Goal: Transaction & Acquisition: Purchase product/service

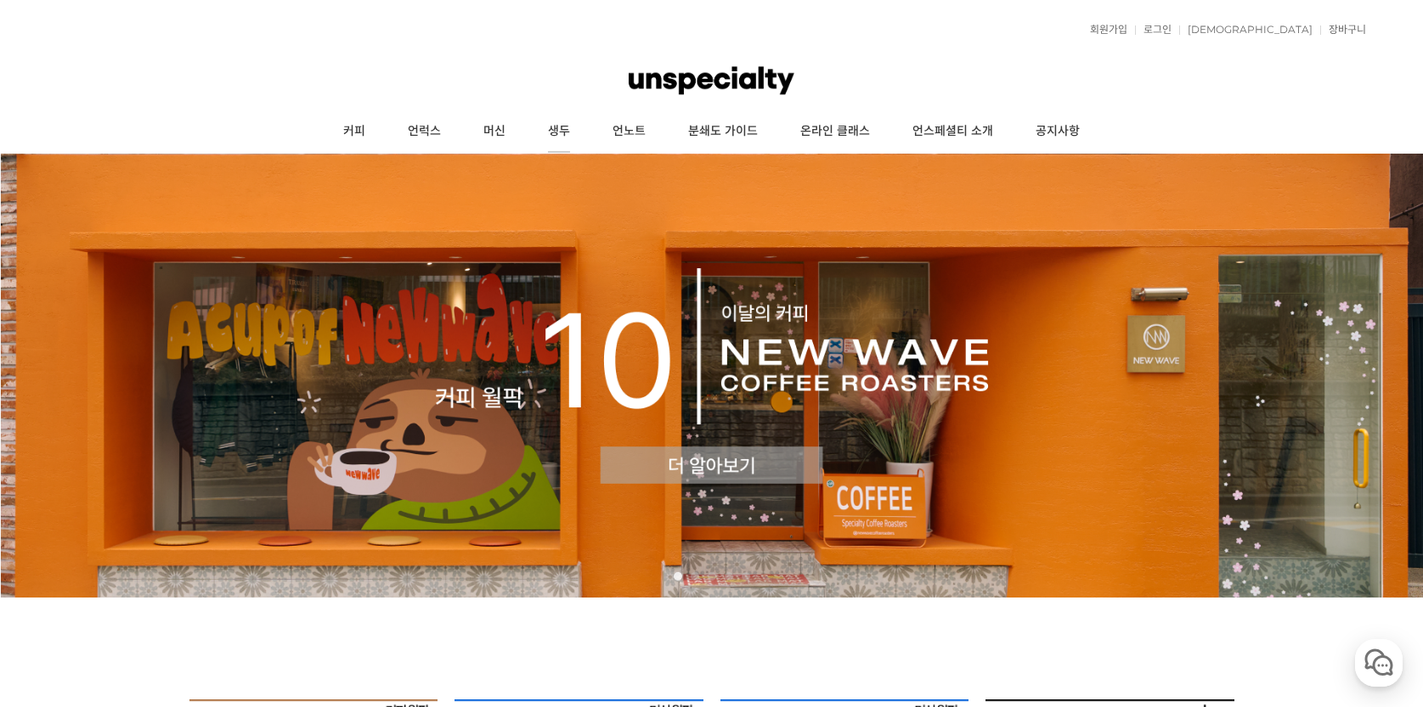
click at [566, 130] on link "생두" at bounding box center [559, 131] width 65 height 42
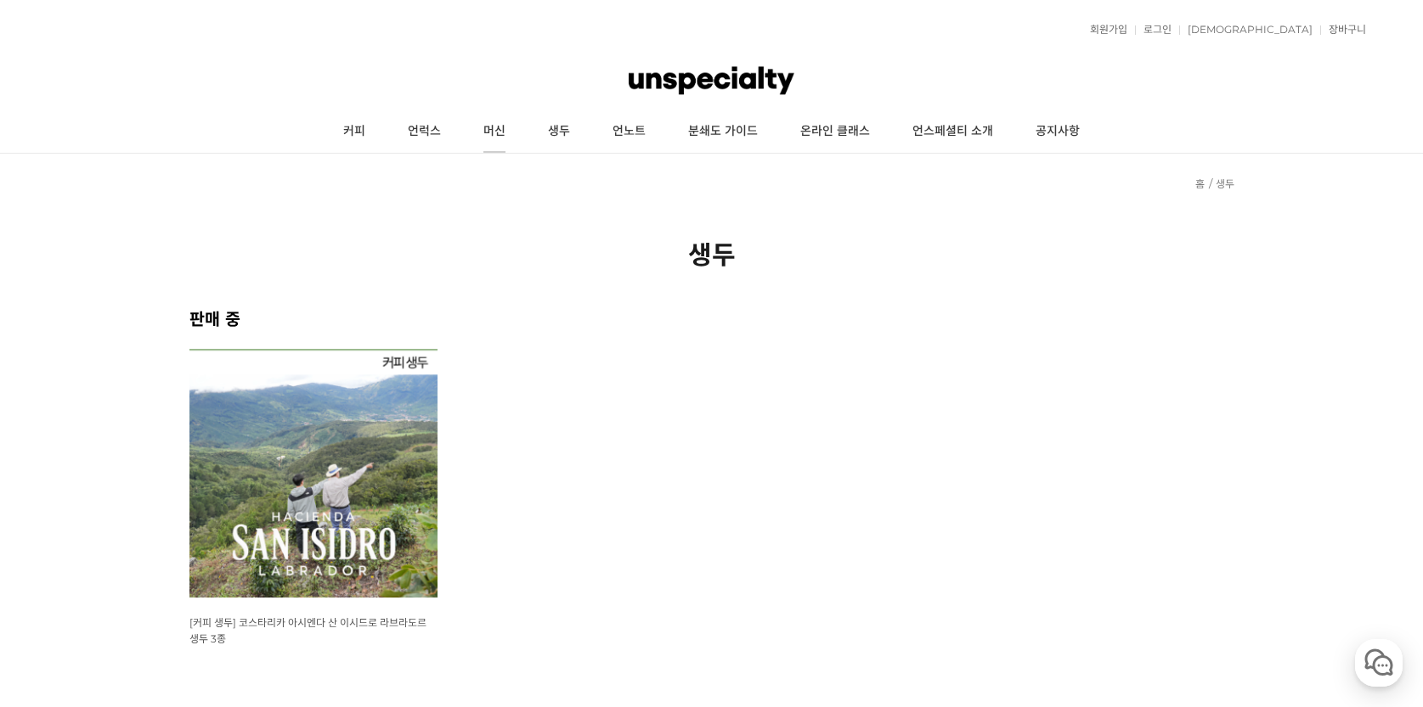
click at [508, 132] on link "머신" at bounding box center [494, 131] width 65 height 42
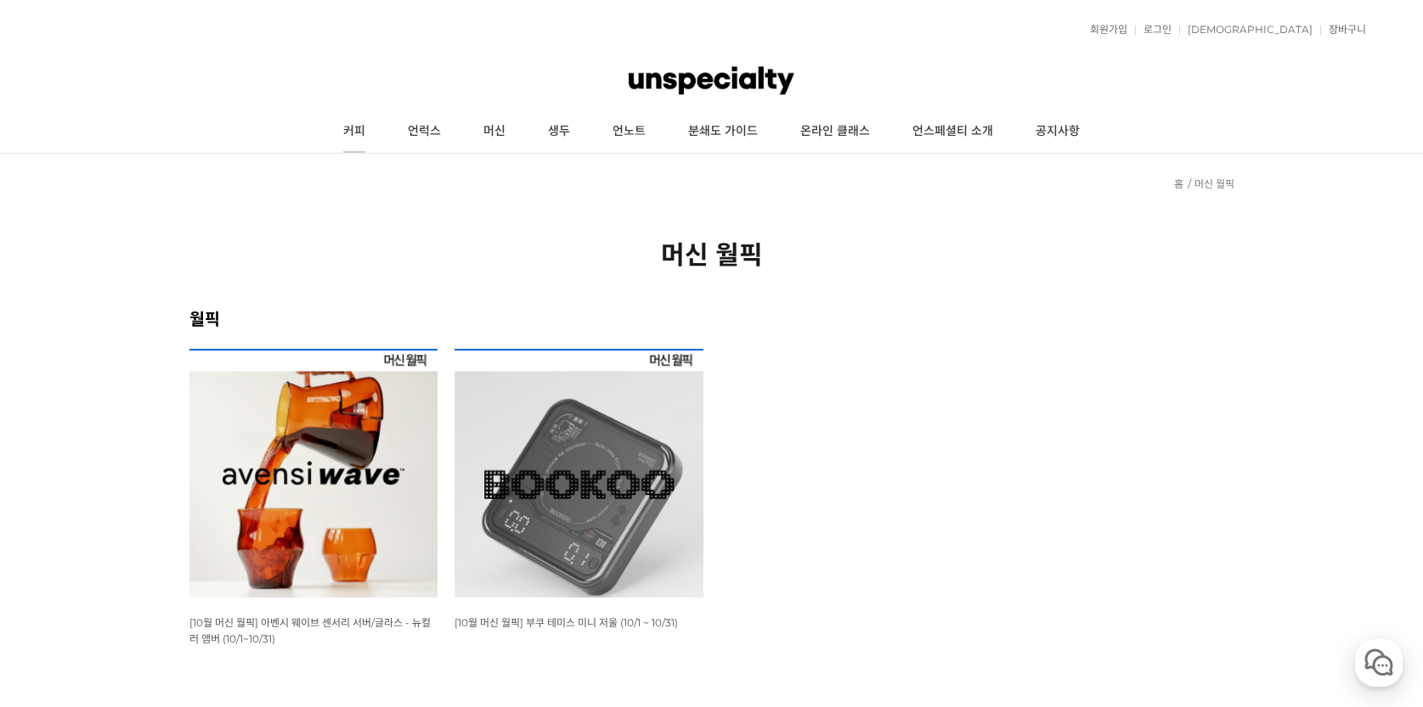
click at [350, 128] on link "커피" at bounding box center [354, 131] width 65 height 42
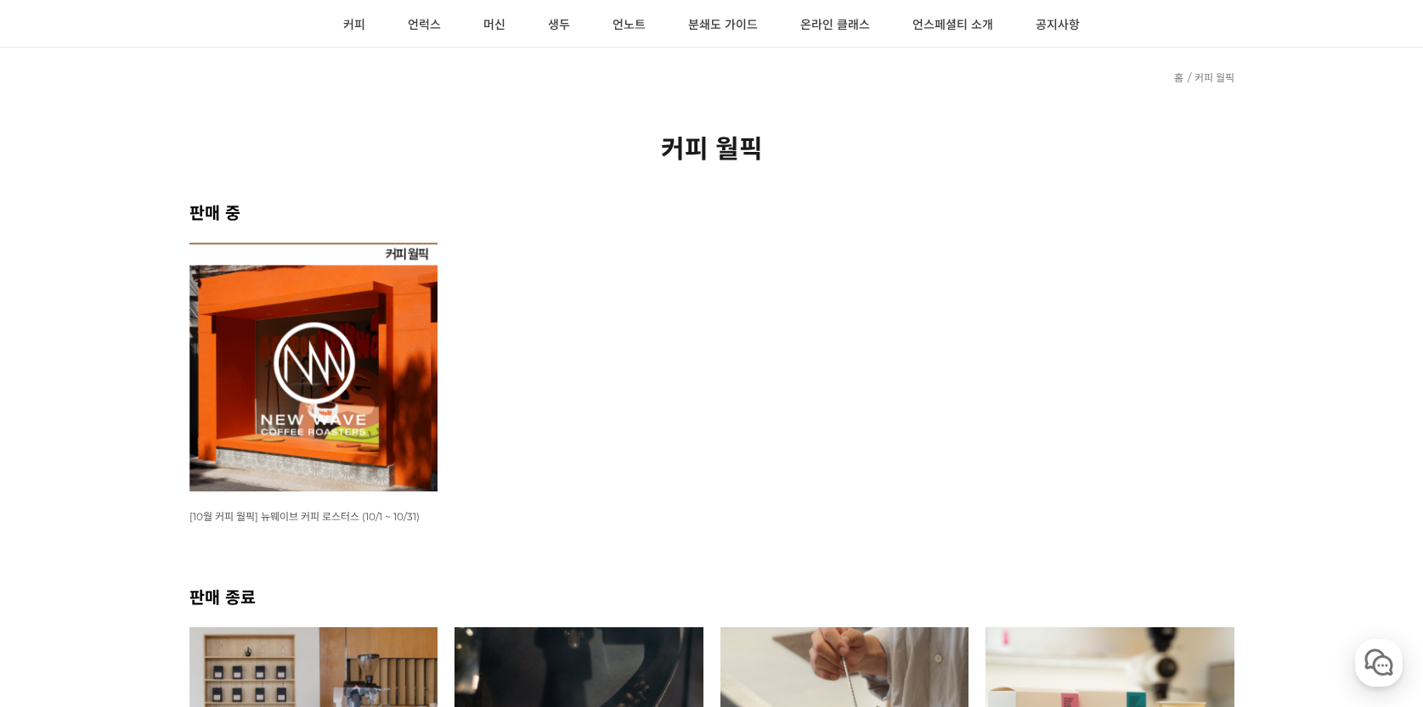
scroll to position [178, 0]
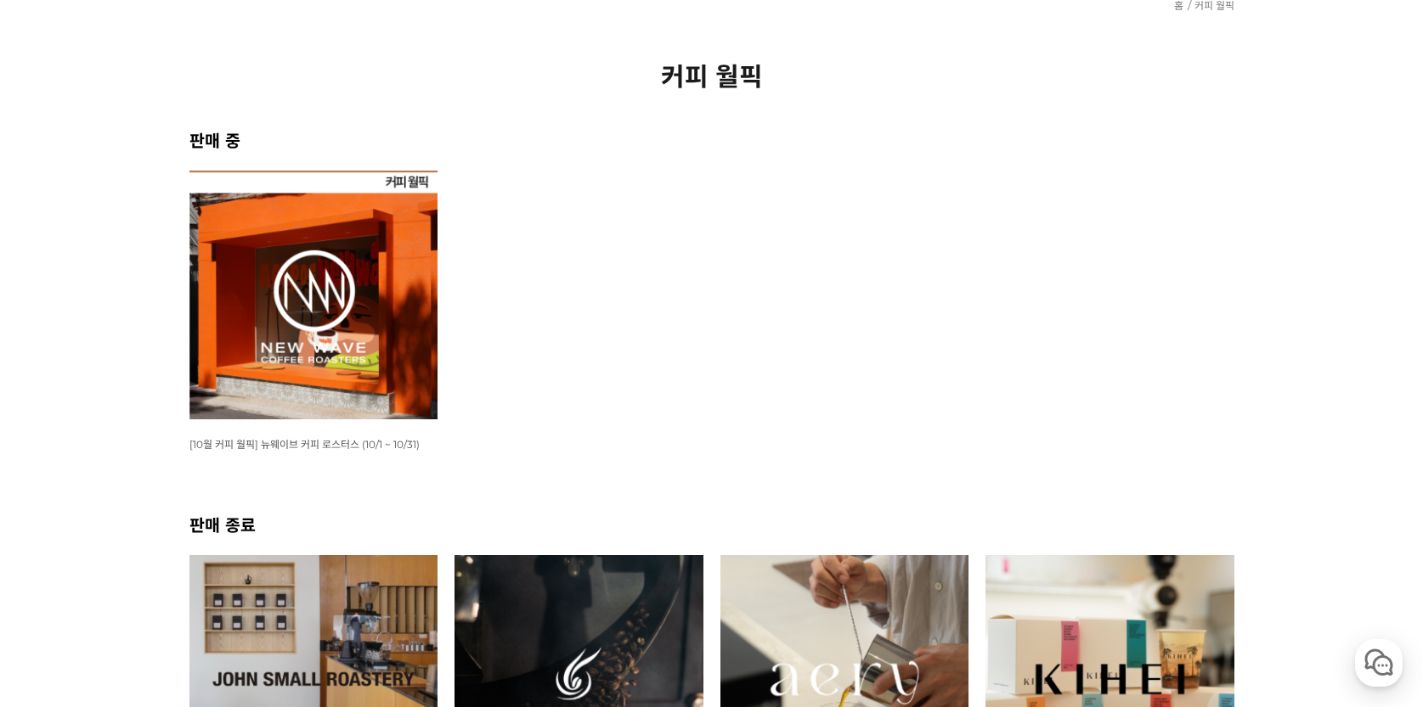
click at [365, 279] on img at bounding box center [313, 295] width 249 height 249
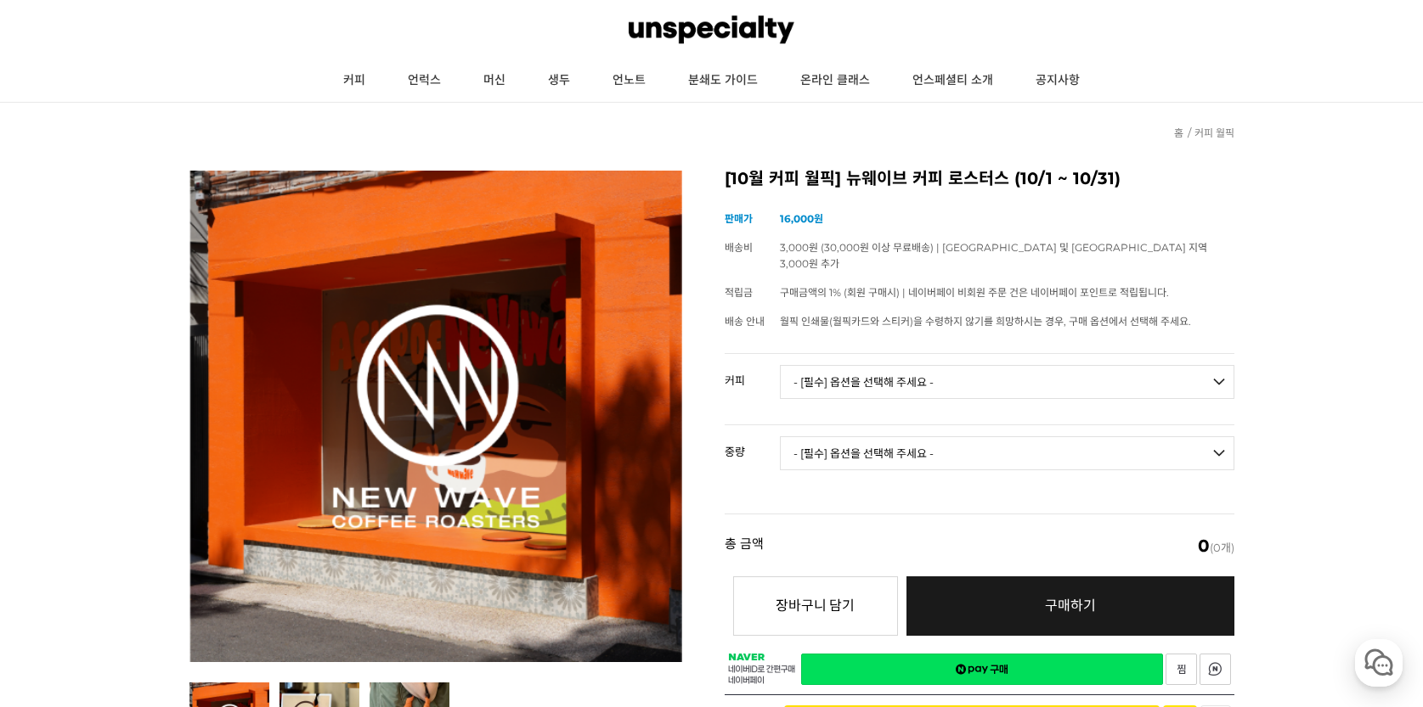
scroll to position [65, 0]
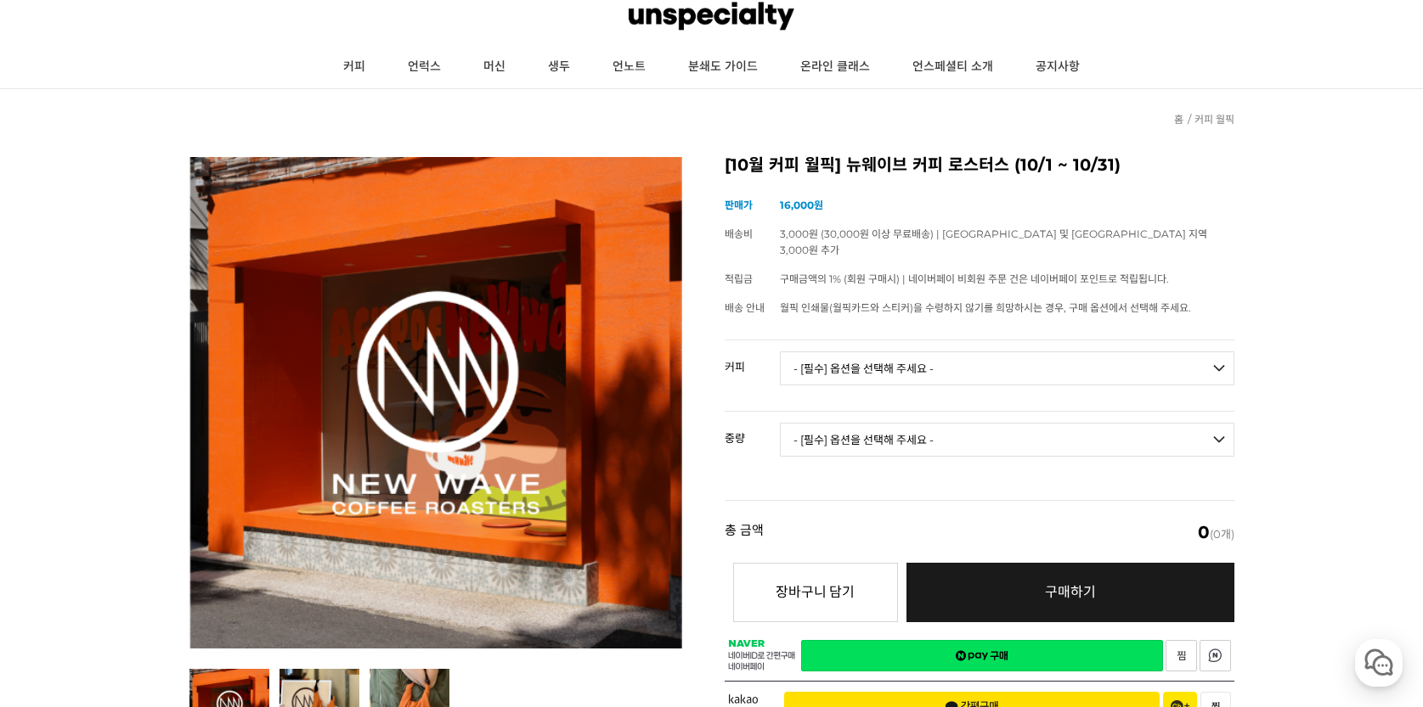
click at [854, 352] on select "- [필수] 옵션을 선택해 주세요 - ------------------- 언스페셜티 분쇄도 가이드 종이 받기 (주문 1건당 최대 1개 제공) …" at bounding box center [1007, 369] width 454 height 34
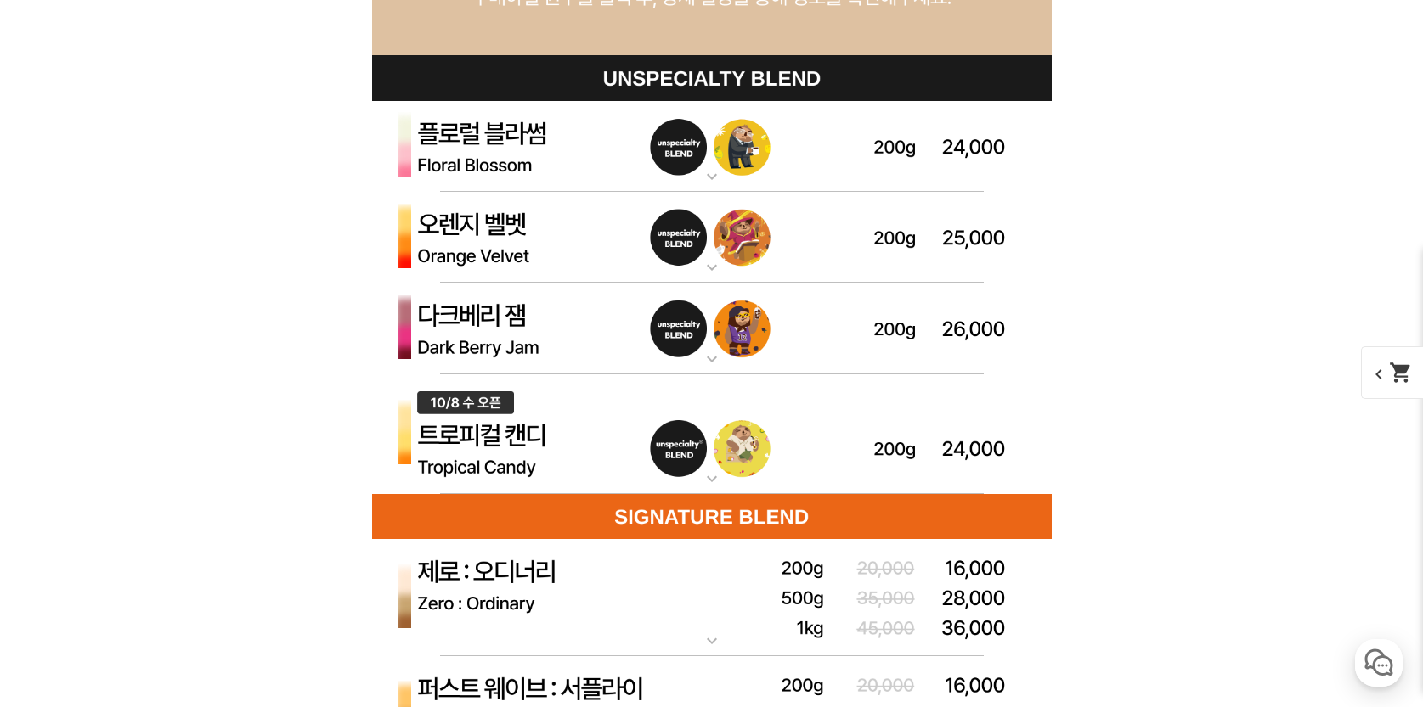
scroll to position [4895, 0]
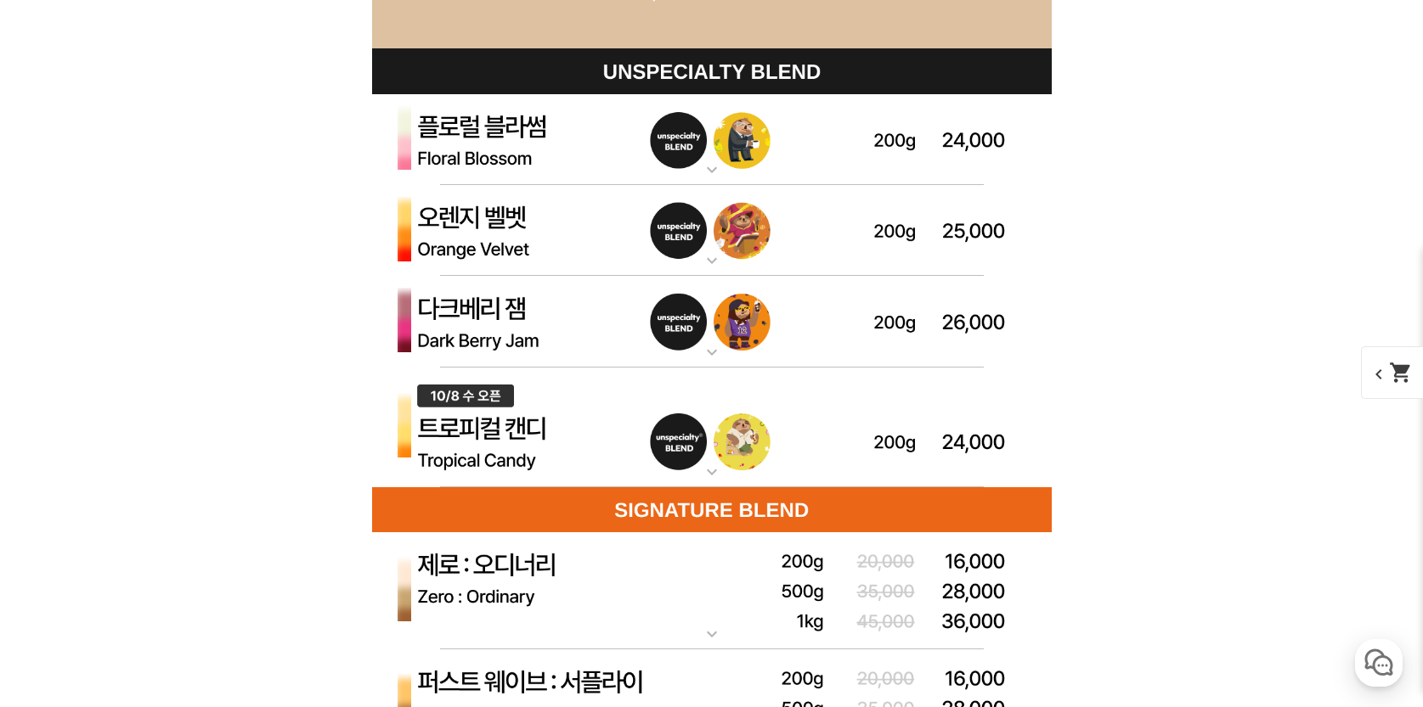
click at [714, 348] on mat-icon "expand_more" at bounding box center [712, 352] width 34 height 20
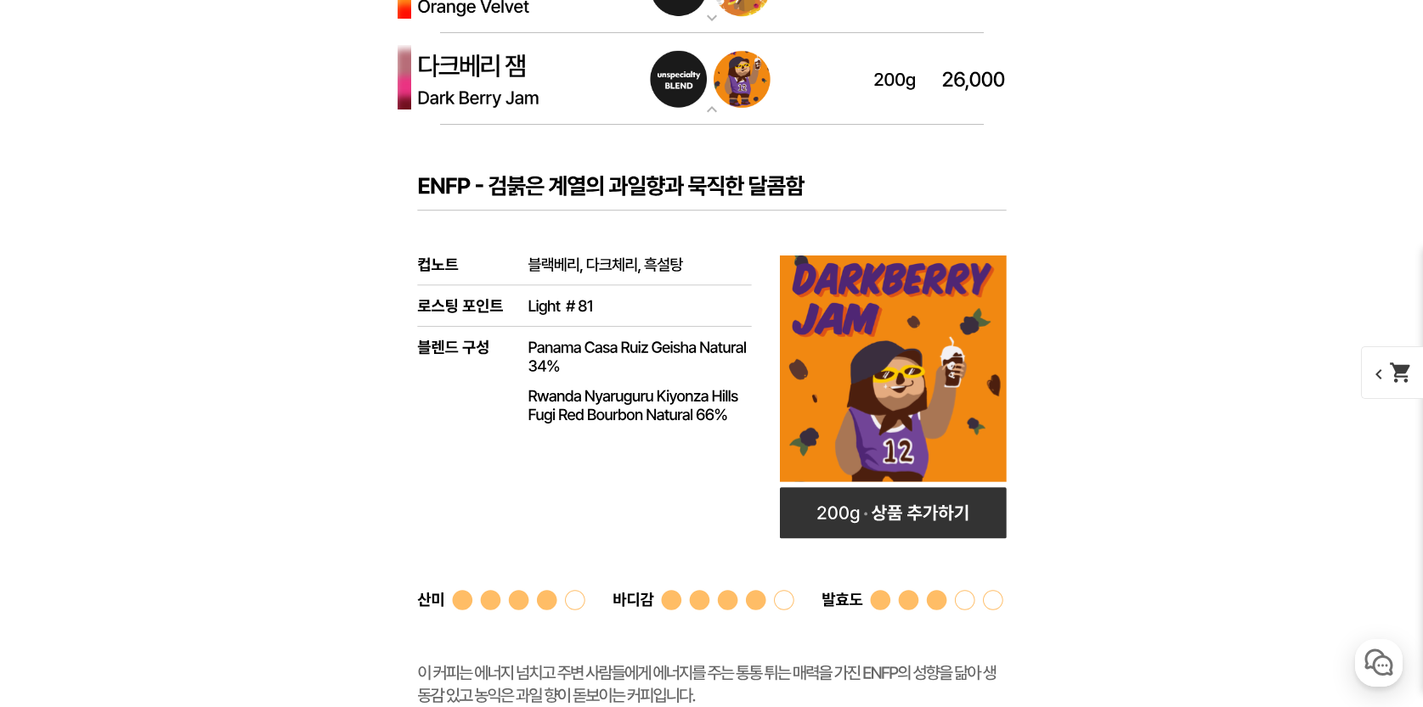
scroll to position [5126, 0]
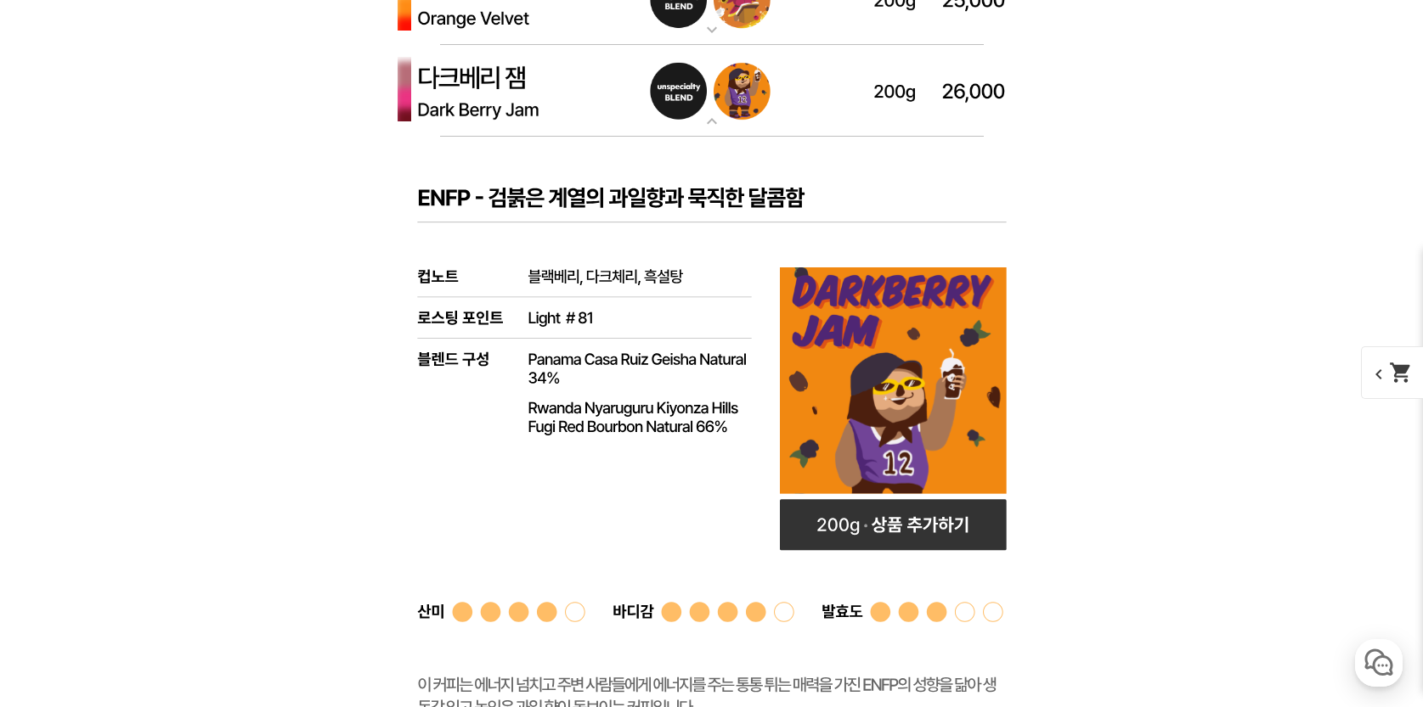
click at [657, 296] on rect at bounding box center [711, 541] width 679 height 809
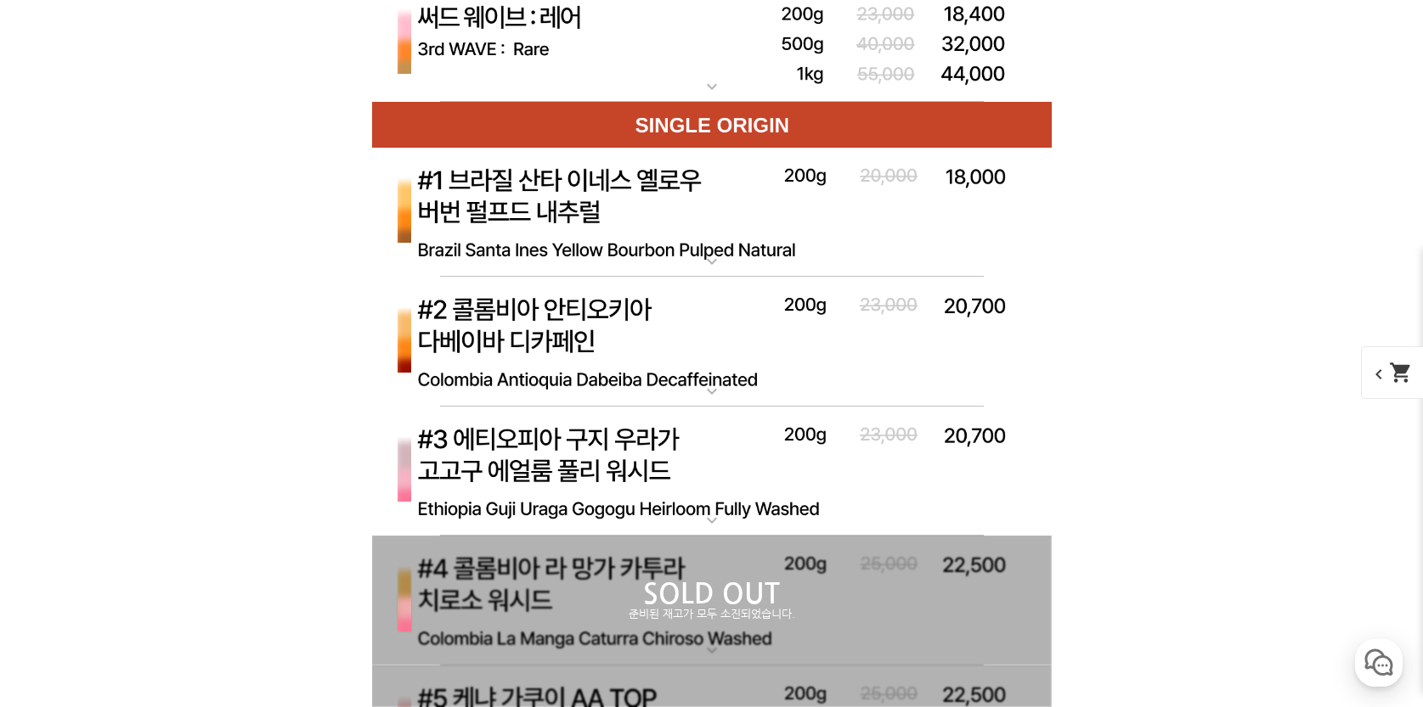
scroll to position [5705, 0]
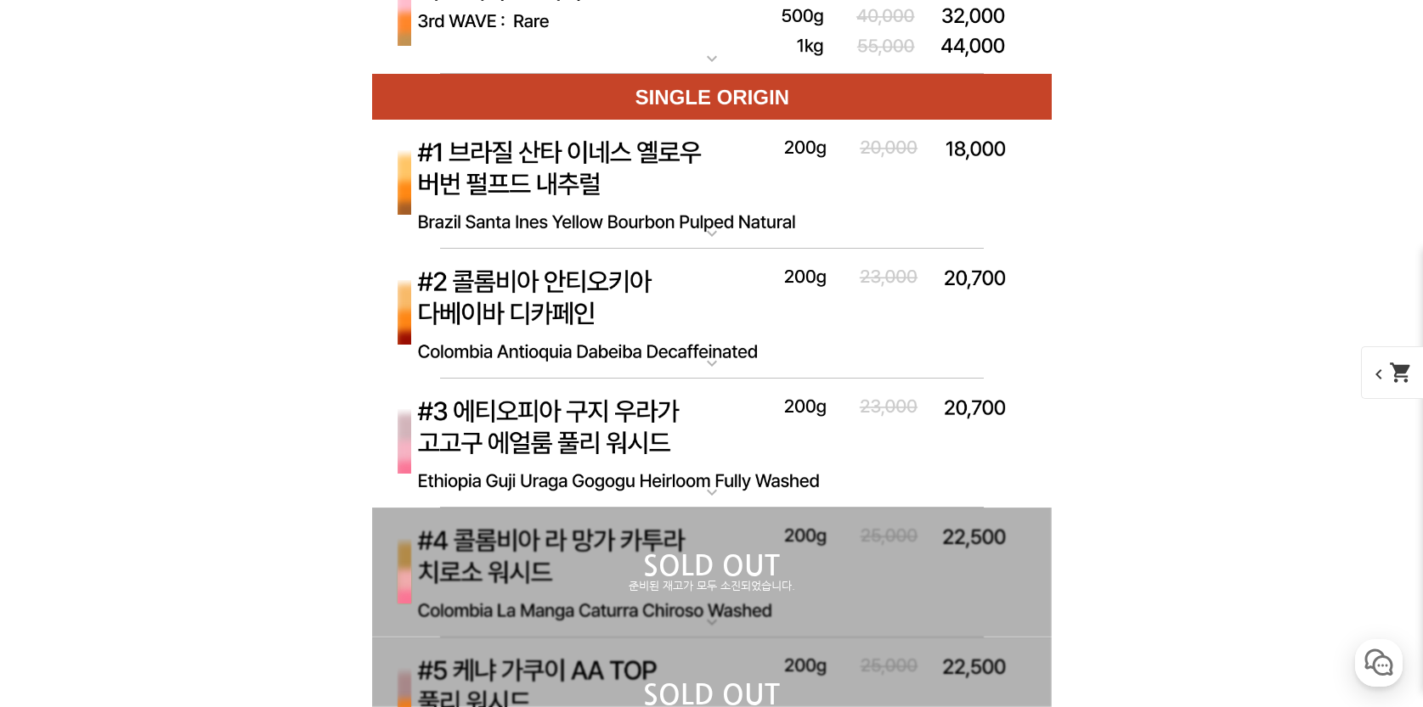
click at [760, 429] on img at bounding box center [711, 444] width 679 height 131
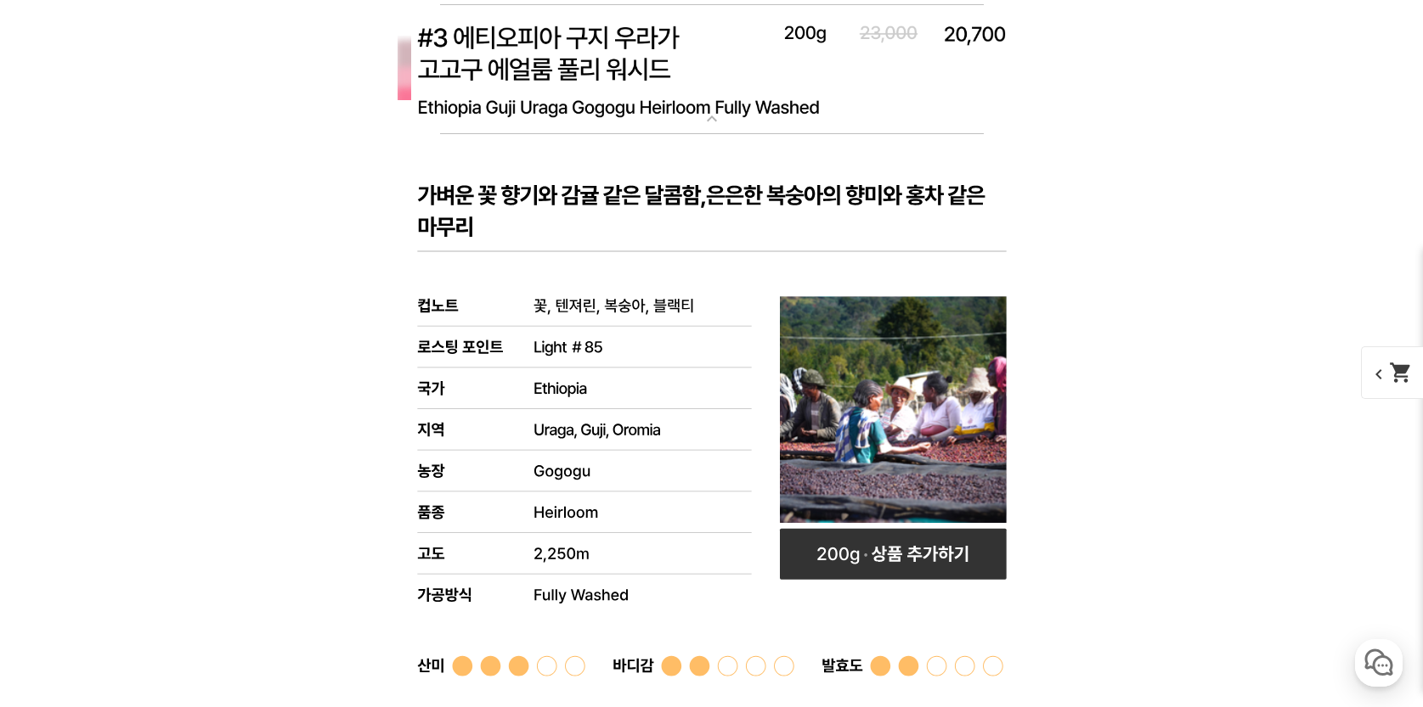
scroll to position [6072, 0]
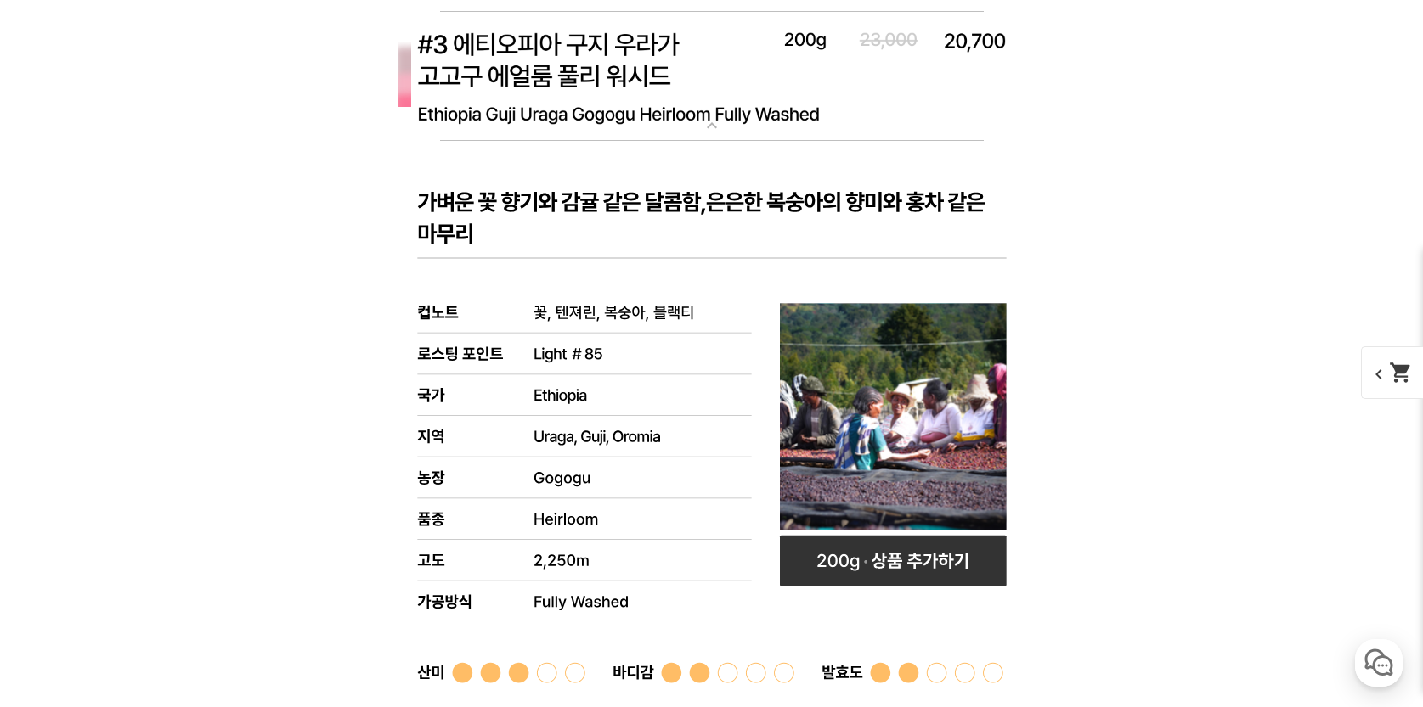
click at [702, 240] on rect at bounding box center [711, 528] width 679 height 775
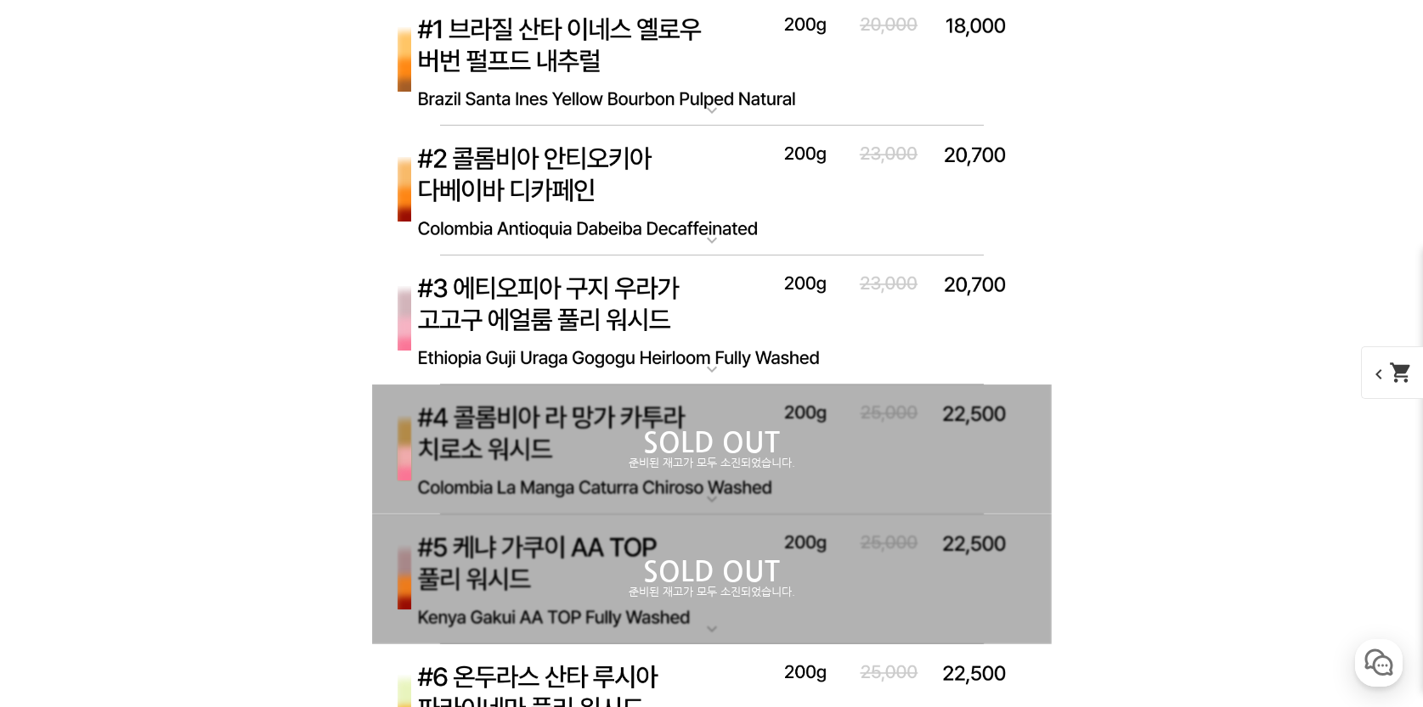
scroll to position [5729, 0]
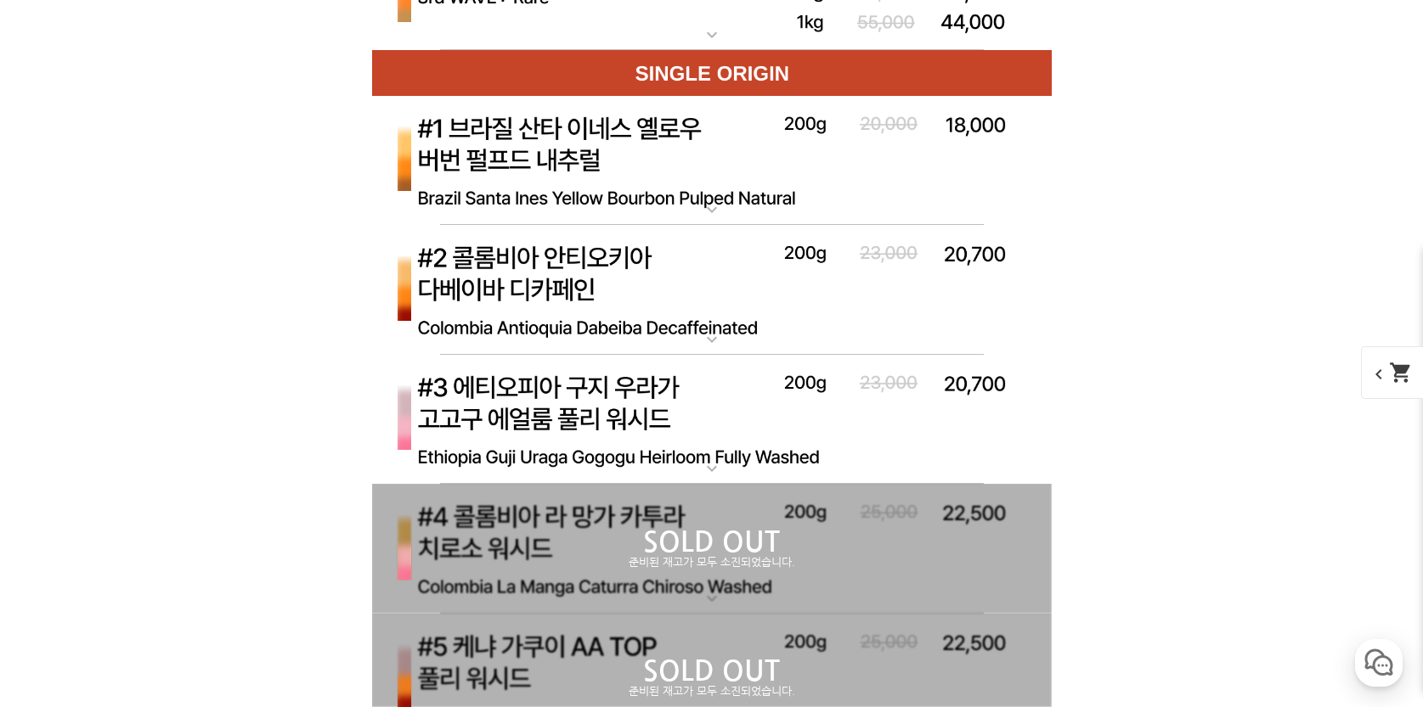
click at [666, 188] on img at bounding box center [711, 161] width 679 height 131
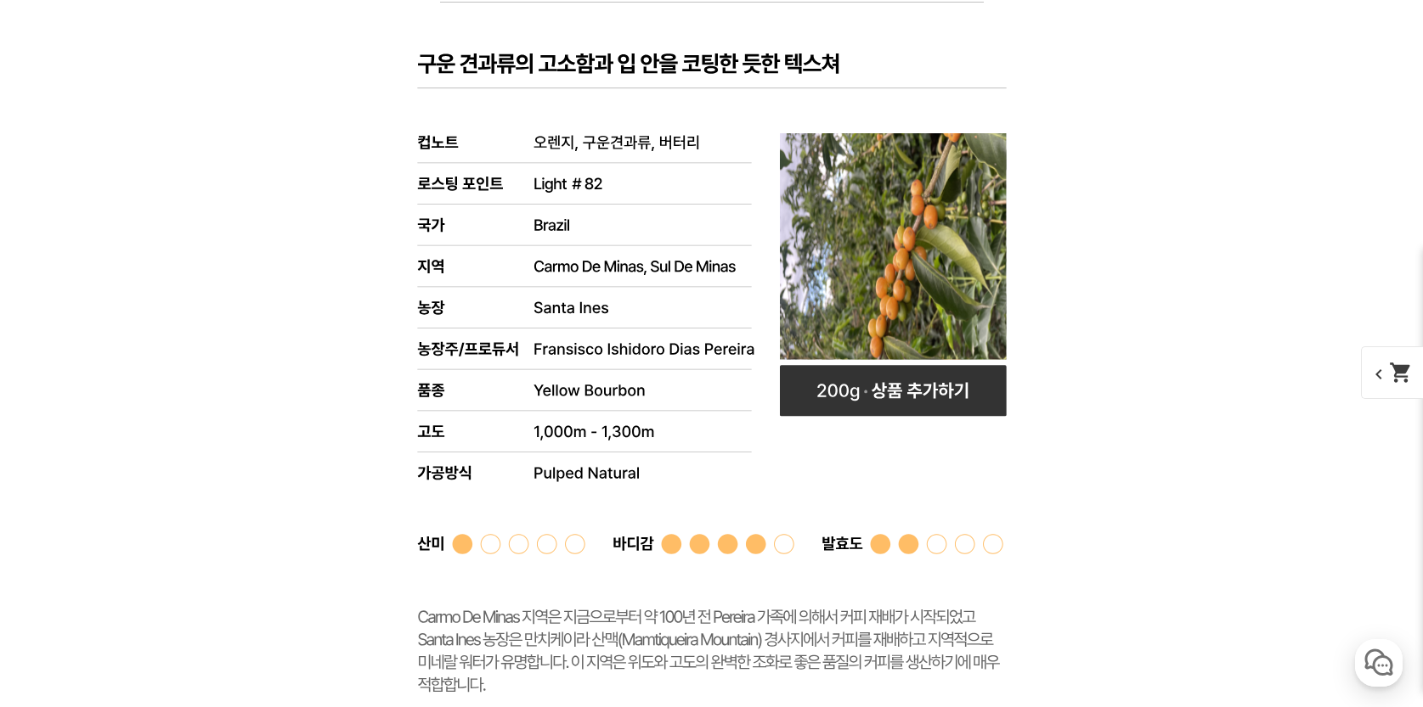
scroll to position [5989, 0]
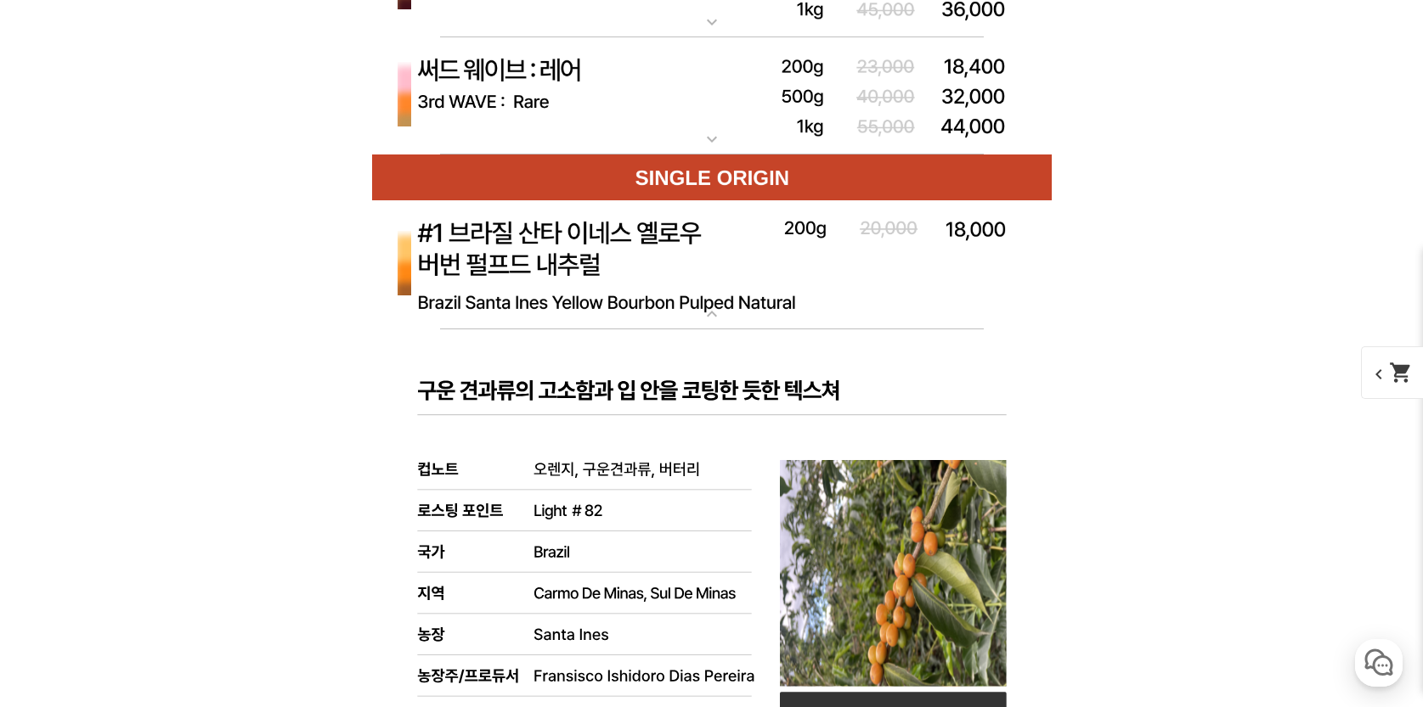
click at [880, 287] on img at bounding box center [711, 265] width 679 height 131
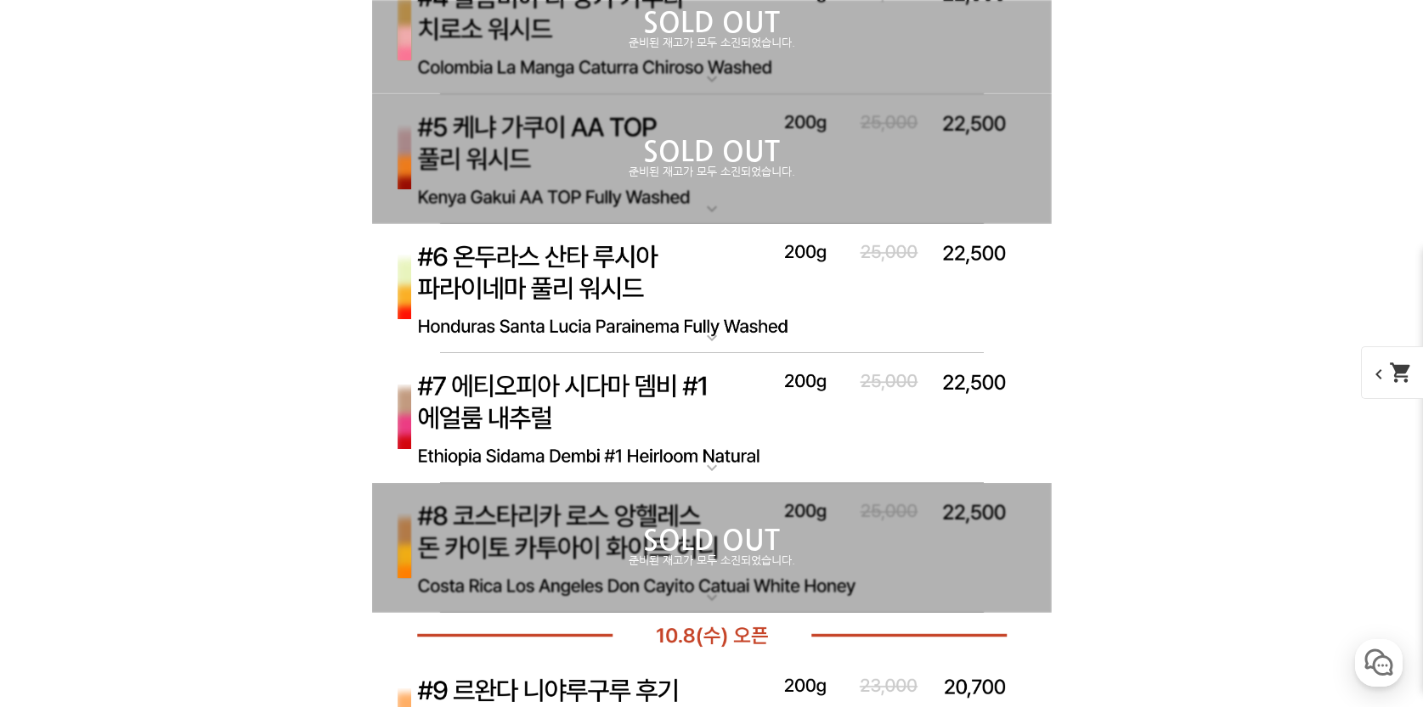
scroll to position [6279, 0]
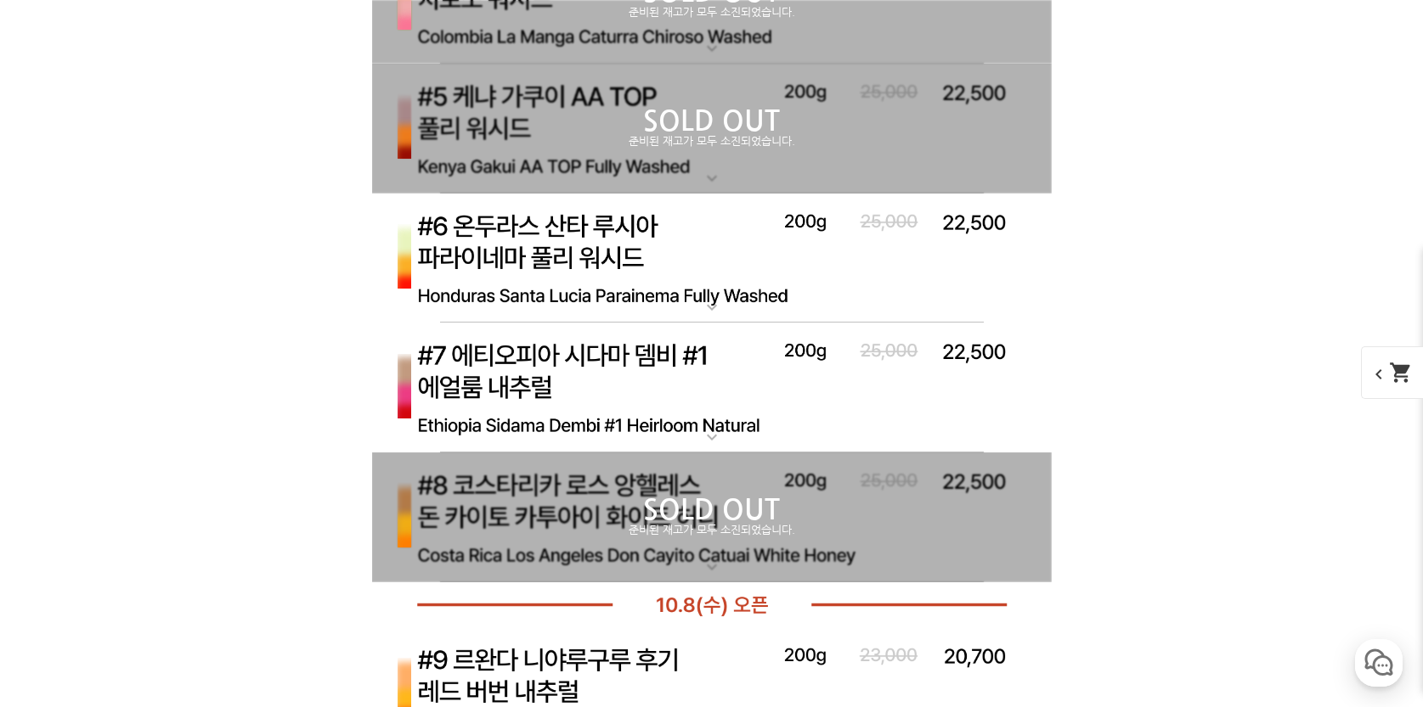
click at [731, 279] on img at bounding box center [711, 259] width 679 height 131
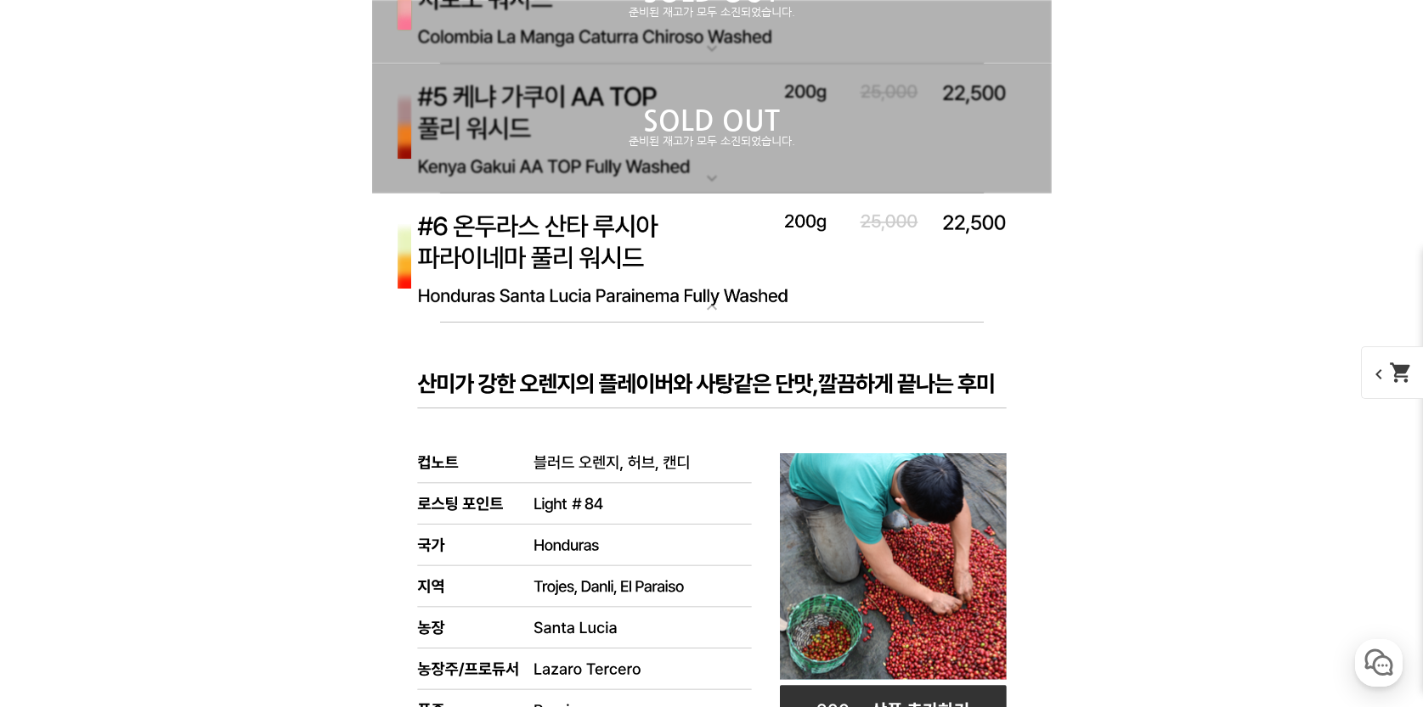
click at [709, 252] on img at bounding box center [711, 259] width 679 height 131
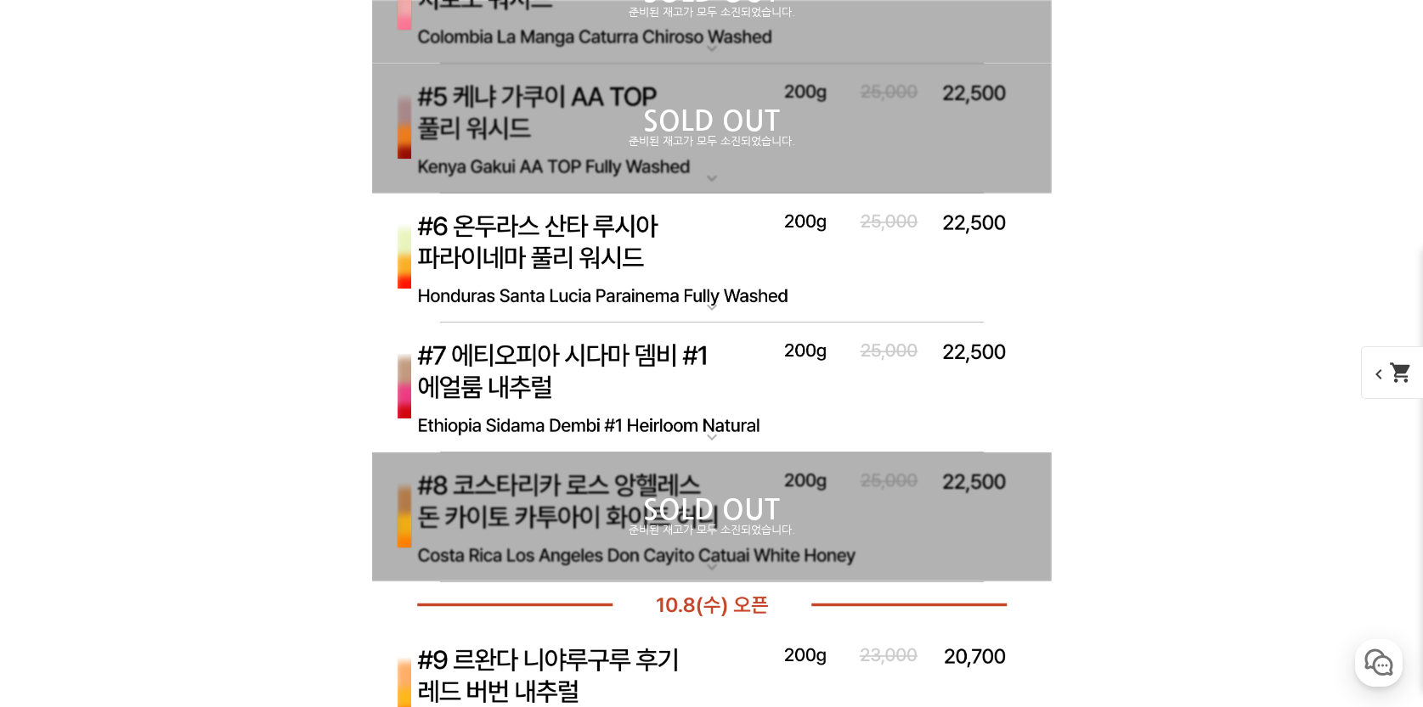
click at [679, 382] on img at bounding box center [711, 388] width 679 height 131
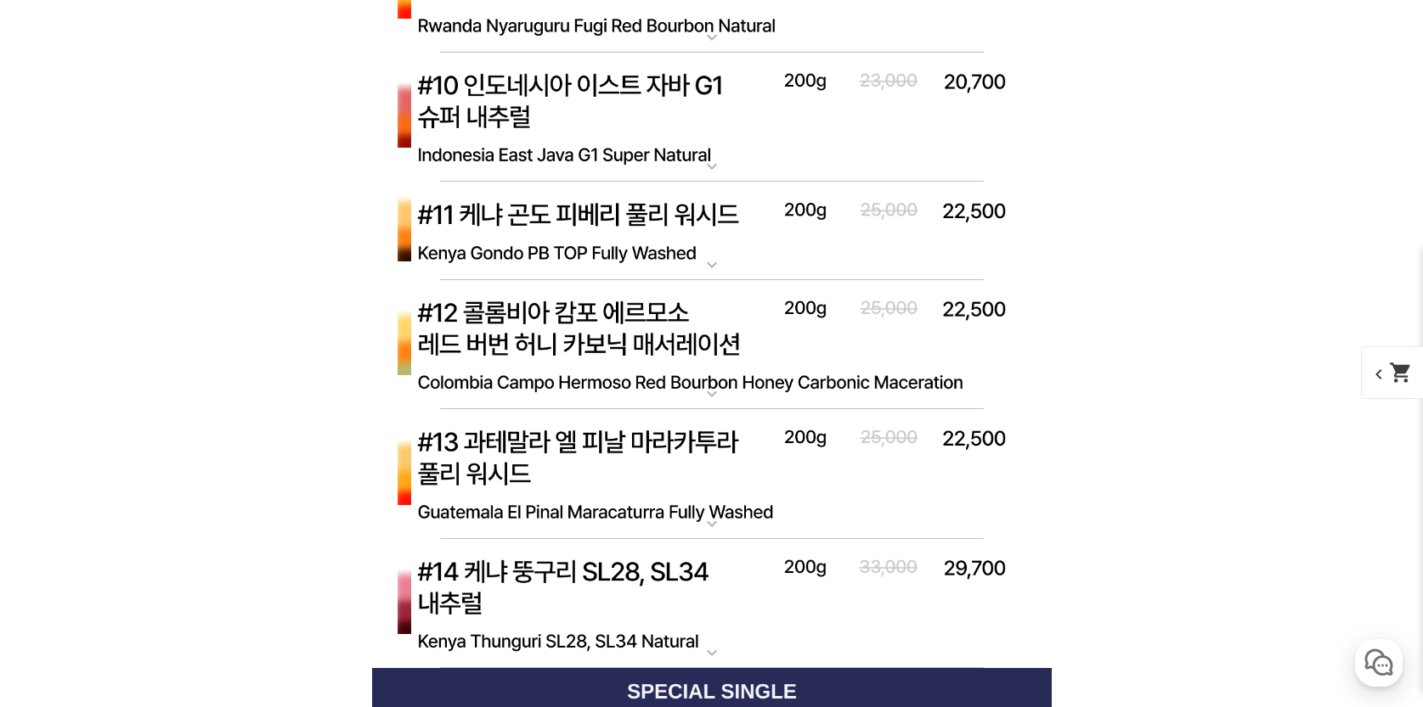
scroll to position [7874, 0]
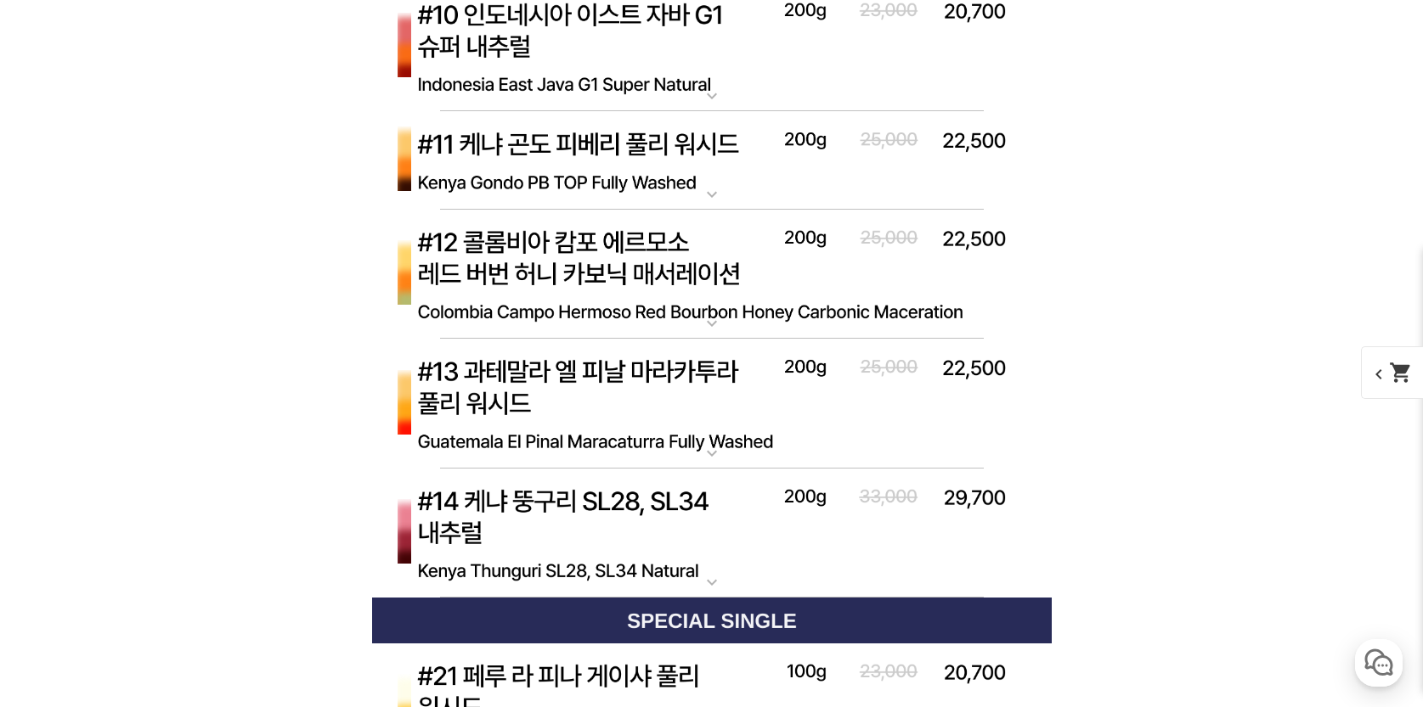
click at [718, 538] on img at bounding box center [711, 534] width 679 height 131
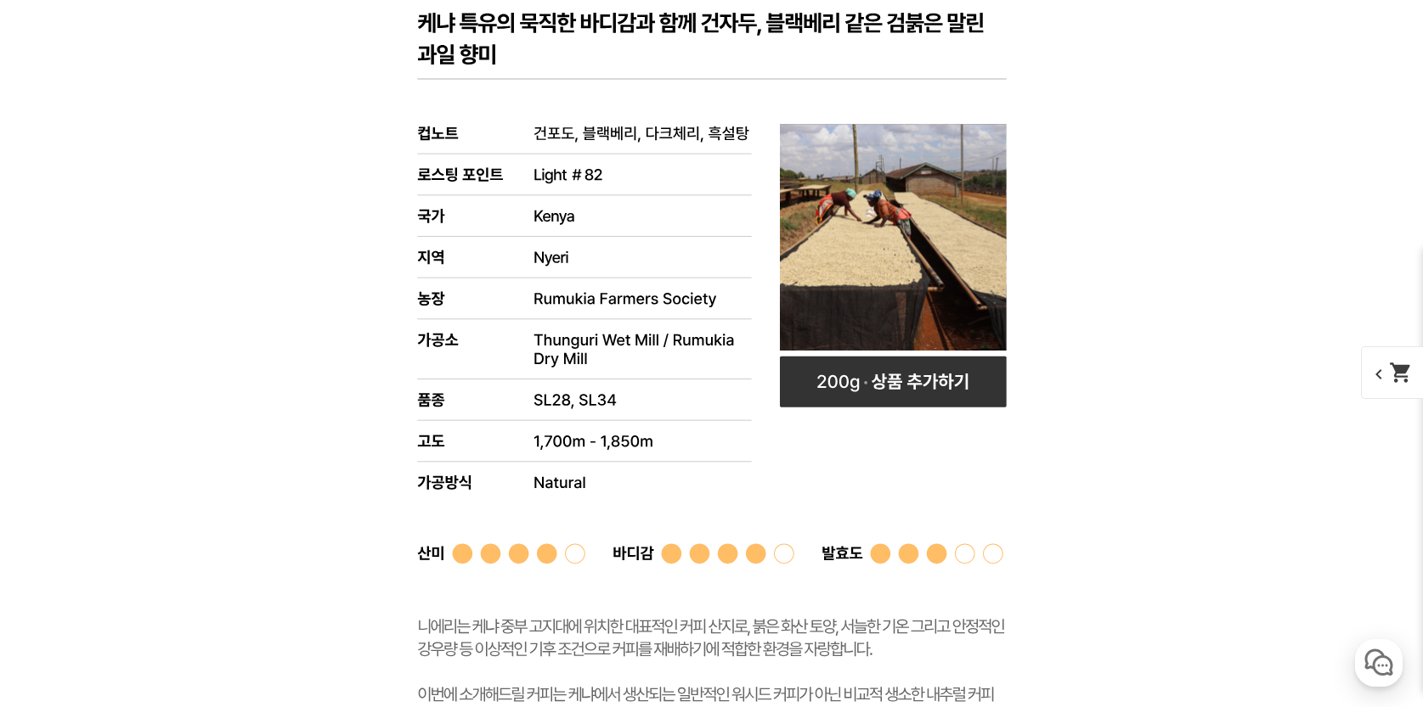
scroll to position [8394, 0]
